Goal: Use online tool/utility: Utilize a website feature to perform a specific function

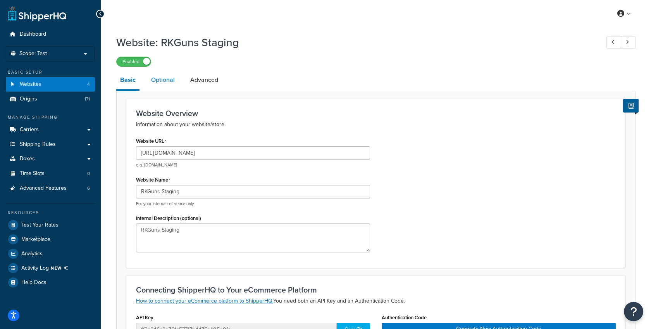
click at [161, 81] on link "Optional" at bounding box center [162, 80] width 31 height 19
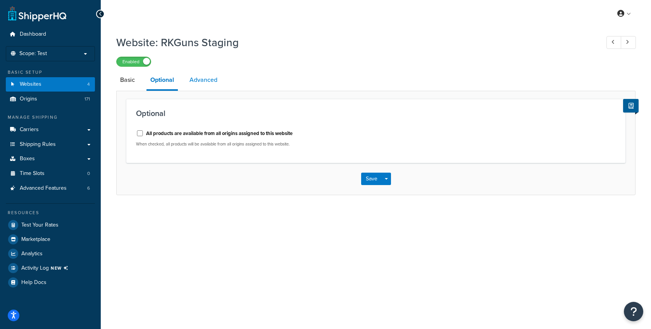
click at [211, 85] on link "Advanced" at bounding box center [204, 80] width 36 height 19
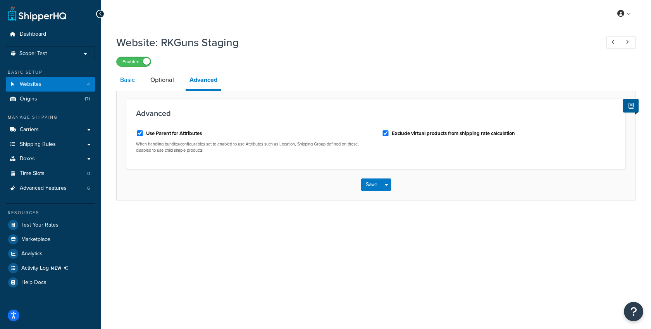
click at [129, 81] on link "Basic" at bounding box center [127, 80] width 22 height 19
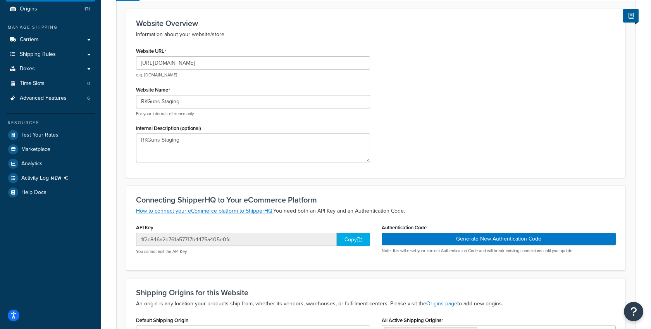
scroll to position [83, 0]
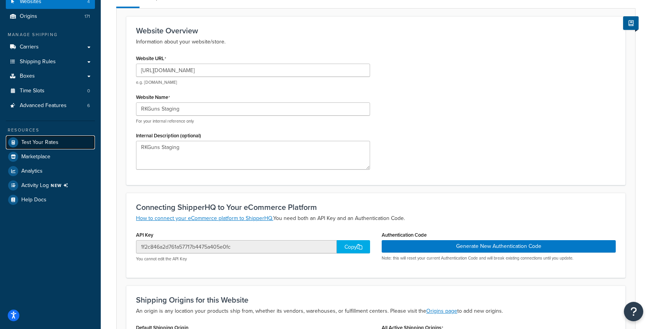
click at [48, 141] on span "Test Your Rates" at bounding box center [39, 142] width 37 height 7
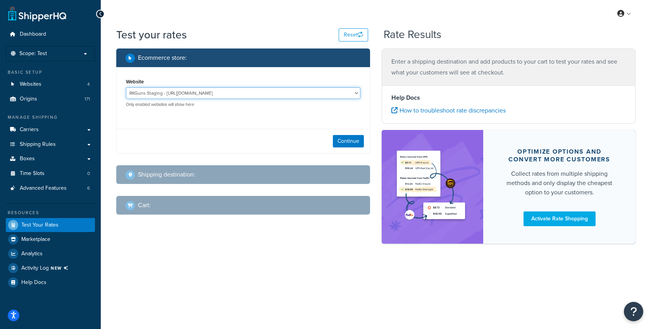
click at [174, 95] on select "RKGuns Staging - [URL][DOMAIN_NAME] RKqa LIVE.aws.ruralking - [URL][DOMAIN_NAME…" at bounding box center [243, 93] width 234 height 12
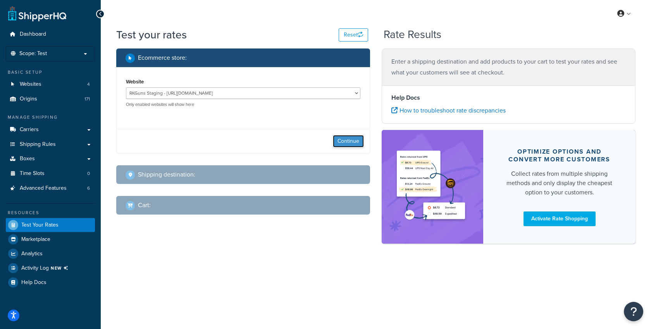
click at [334, 145] on button "Continue" at bounding box center [348, 141] width 31 height 12
select select "[GEOGRAPHIC_DATA]"
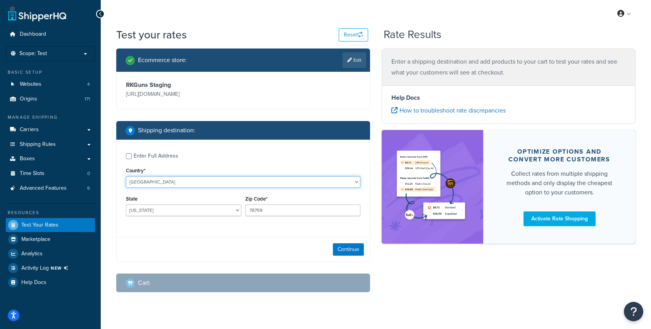
click at [219, 182] on select "[GEOGRAPHIC_DATA] [GEOGRAPHIC_DATA] [GEOGRAPHIC_DATA] [GEOGRAPHIC_DATA] [GEOGRA…" at bounding box center [243, 182] width 234 height 12
click at [126, 176] on select "[GEOGRAPHIC_DATA] [GEOGRAPHIC_DATA] [GEOGRAPHIC_DATA] [GEOGRAPHIC_DATA] [GEOGRA…" at bounding box center [243, 182] width 234 height 12
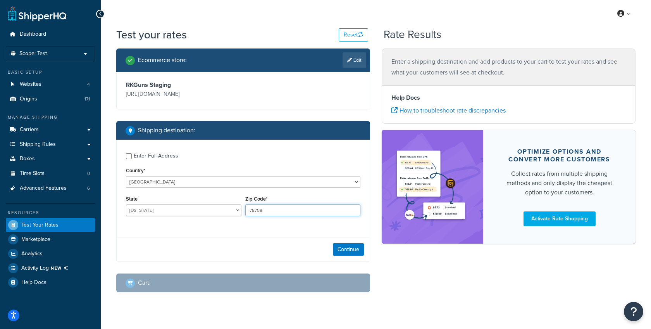
click at [271, 212] on input "78759" at bounding box center [302, 210] width 115 height 12
click at [258, 211] on input "78759" at bounding box center [302, 210] width 115 height 12
type input "75078"
click at [236, 248] on div "Continue" at bounding box center [243, 249] width 253 height 24
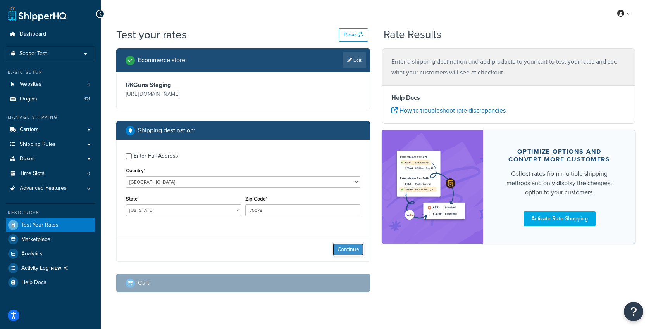
click at [343, 248] on button "Continue" at bounding box center [348, 249] width 31 height 12
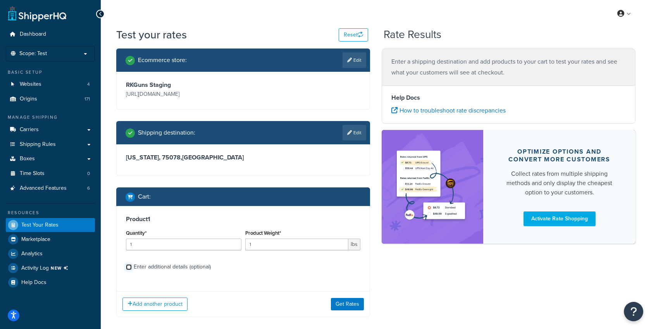
click at [127, 268] on input "Enter additional details (optional)" at bounding box center [129, 267] width 6 height 6
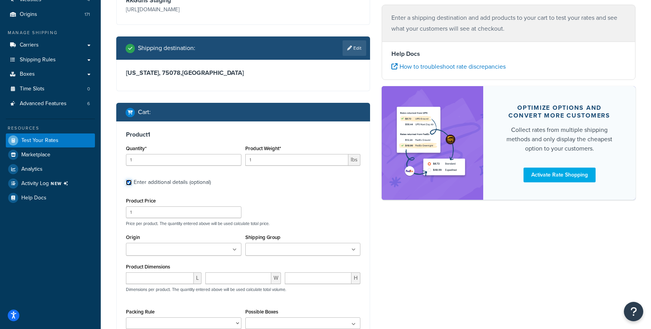
scroll to position [79, 0]
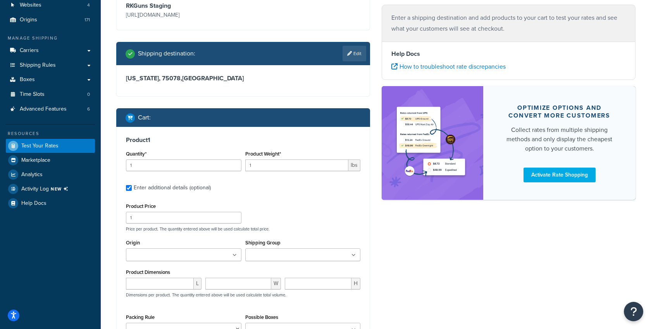
click at [129, 191] on div "Enter additional details (optional)" at bounding box center [243, 187] width 234 height 12
click at [128, 187] on input "Enter additional details (optional)" at bounding box center [129, 188] width 6 height 6
checkbox input "false"
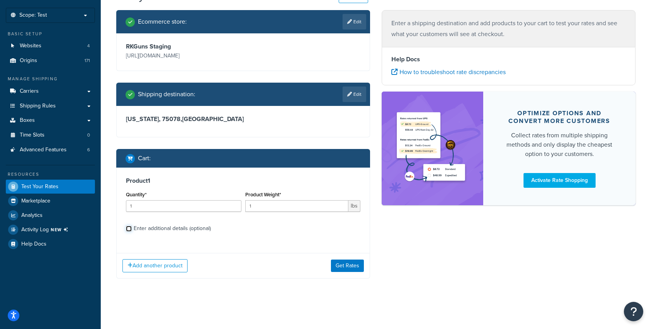
scroll to position [38, 0]
click at [345, 268] on button "Get Rates" at bounding box center [347, 265] width 33 height 12
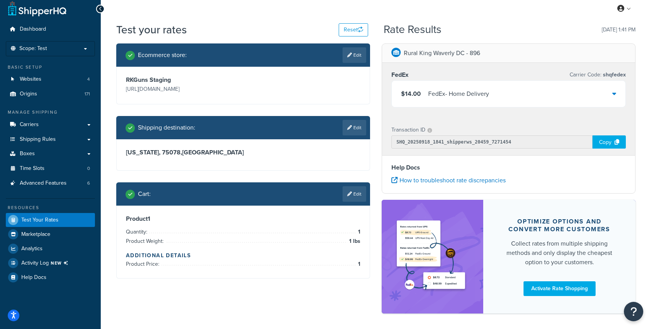
scroll to position [36, 0]
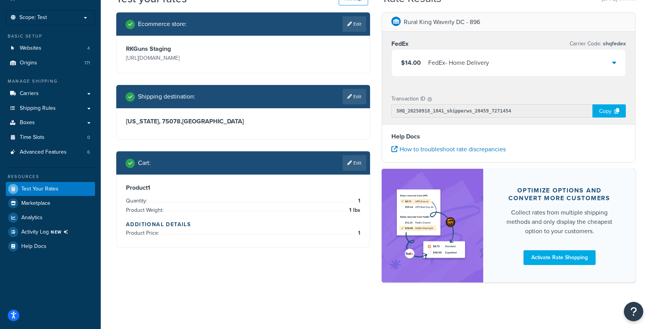
click at [549, 67] on div "$14.00 FedEx - Home Delivery" at bounding box center [509, 63] width 234 height 26
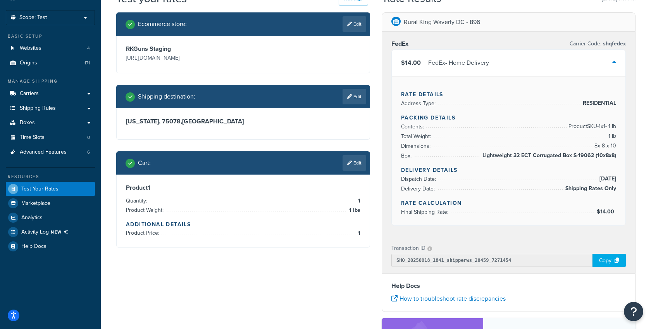
scroll to position [38, 0]
